Goal: Information Seeking & Learning: Check status

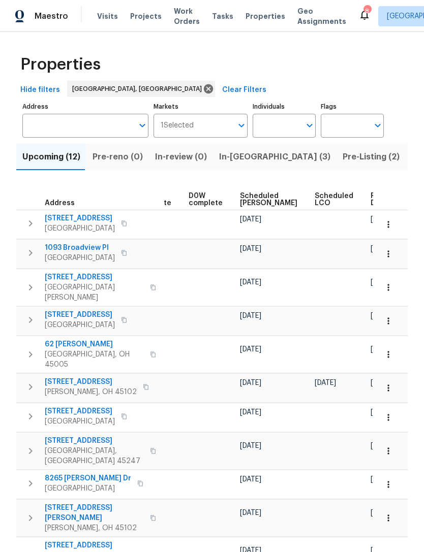
scroll to position [0, 255]
click at [371, 195] on span "Ready Date" at bounding box center [382, 200] width 22 height 14
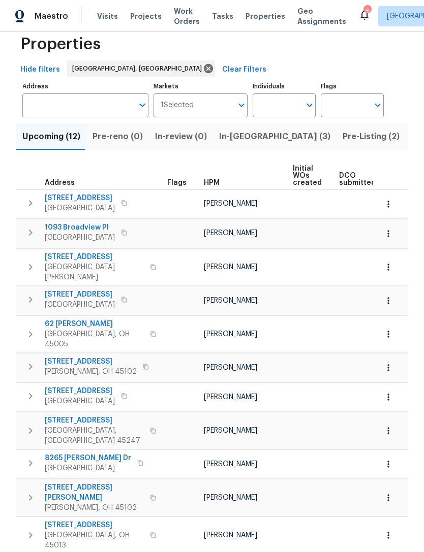
click at [92, 290] on span "[STREET_ADDRESS]" at bounding box center [80, 295] width 70 height 10
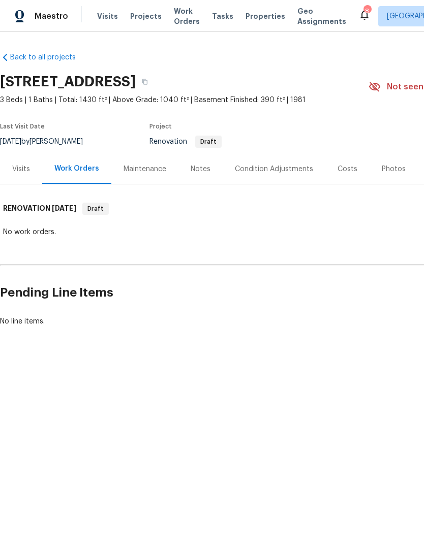
click at [33, 175] on div "Visits" at bounding box center [21, 169] width 42 height 30
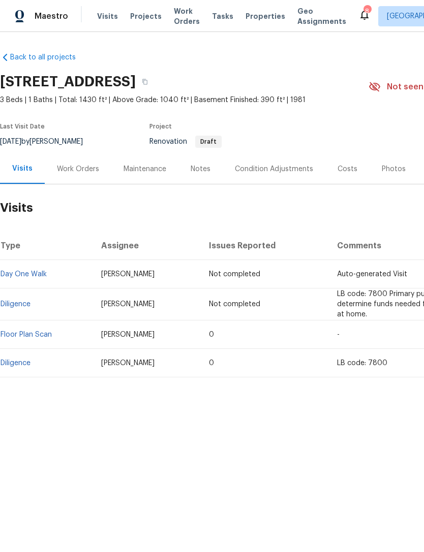
click at [27, 365] on link "Diligence" at bounding box center [16, 363] width 30 height 7
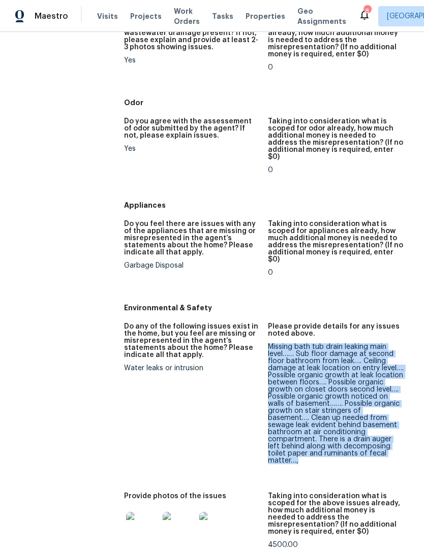
scroll to position [961, 0]
click at [221, 368] on figure "Do any of the following issues exist in the home, but you feel are missing or m…" at bounding box center [196, 402] width 144 height 158
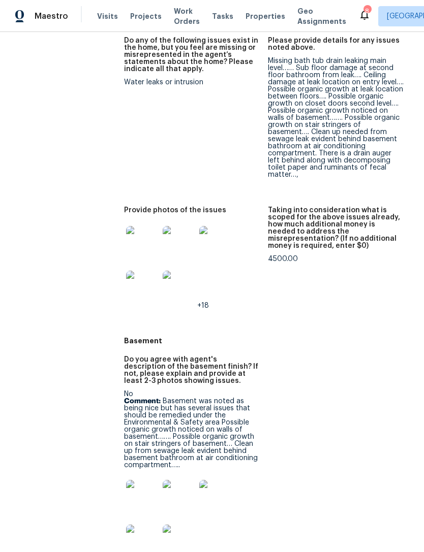
scroll to position [1253, 0]
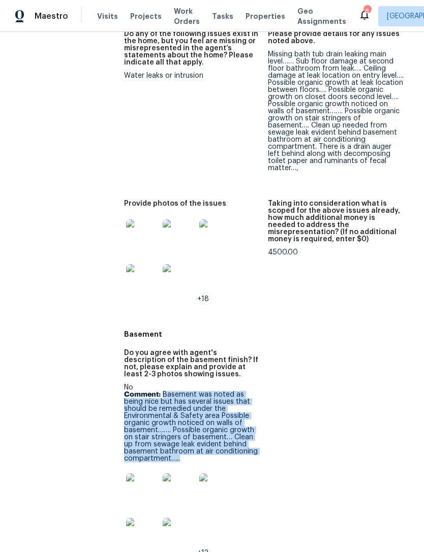
copy p "Basement was noted as being nice but has several issues that should be remedied…"
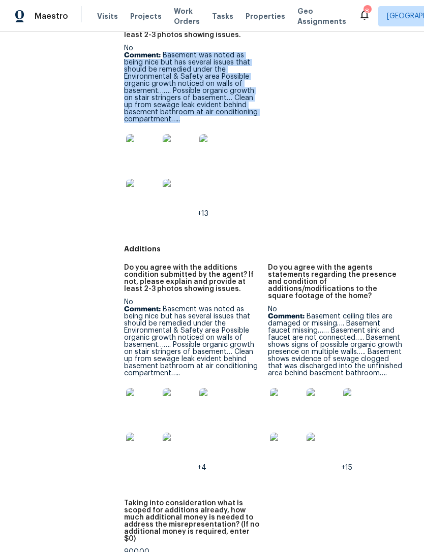
scroll to position [1594, 0]
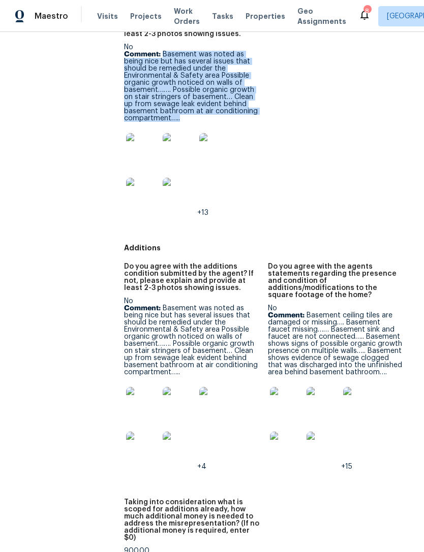
click at [168, 305] on p "Comment: Basement was noted as being nice but has several issues that should be…" at bounding box center [192, 340] width 136 height 71
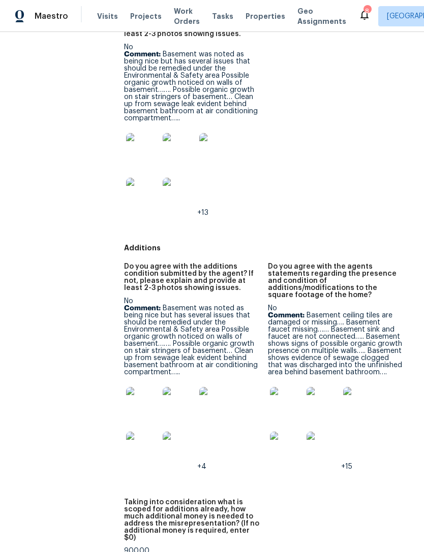
click at [311, 312] on p "Comment: Basement ceiling tiles are damaged or missing…. Basement faucet missin…" at bounding box center [336, 344] width 136 height 64
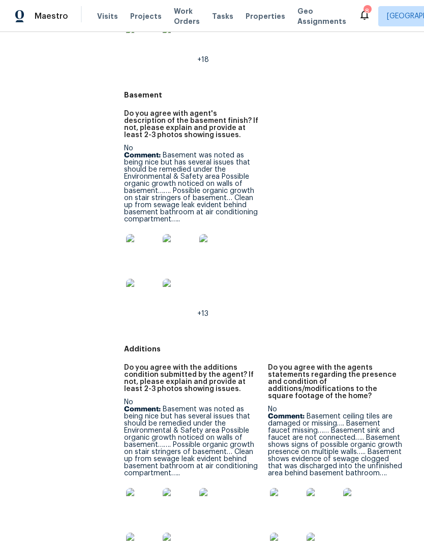
scroll to position [1516, 0]
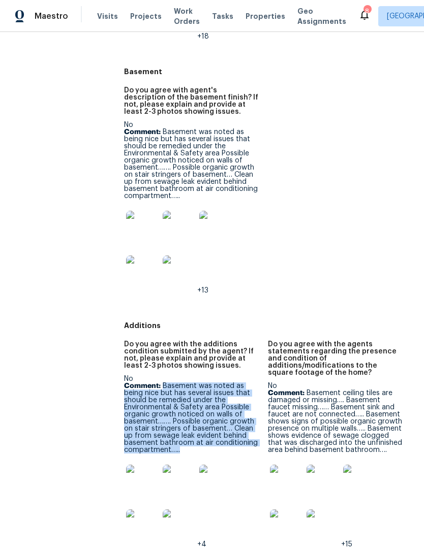
copy p "Basement was noted as being nice but has several issues that should be remedied…"
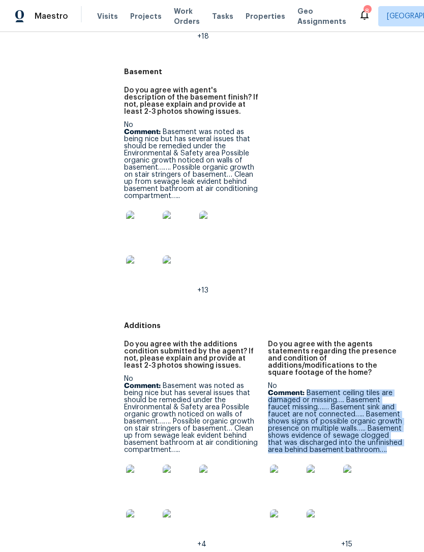
copy p "Basement ceiling tiles are damaged or missing…. Basement faucet missing…… Basem…"
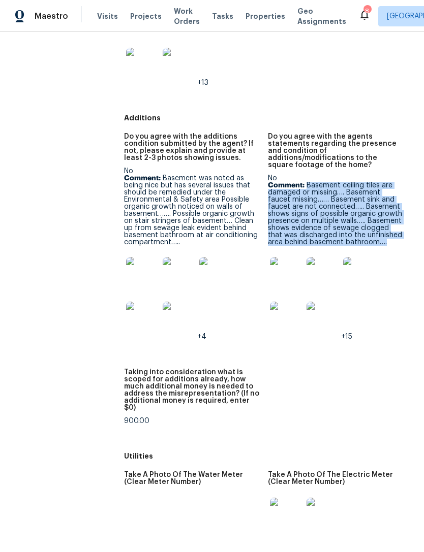
scroll to position [1724, 0]
click at [321, 305] on div "Do you agree with the additions condition submitted by the agent? If not, pleas…" at bounding box center [268, 287] width 288 height 320
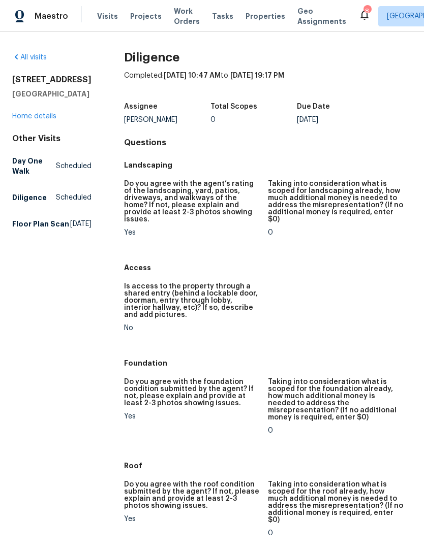
scroll to position [0, 0]
click at [43, 58] on link "All visits" at bounding box center [29, 57] width 35 height 7
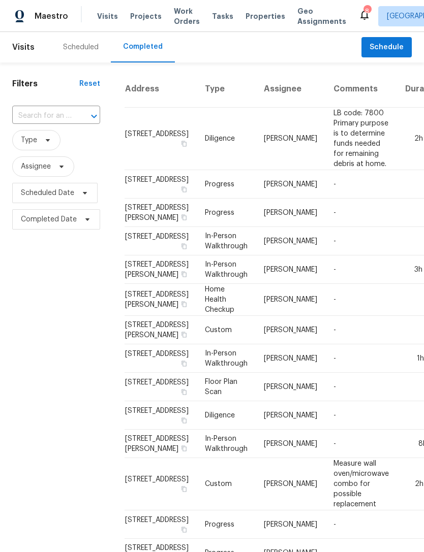
click at [146, 14] on span "Projects" at bounding box center [146, 16] width 32 height 10
